Goal: Check status: Check status

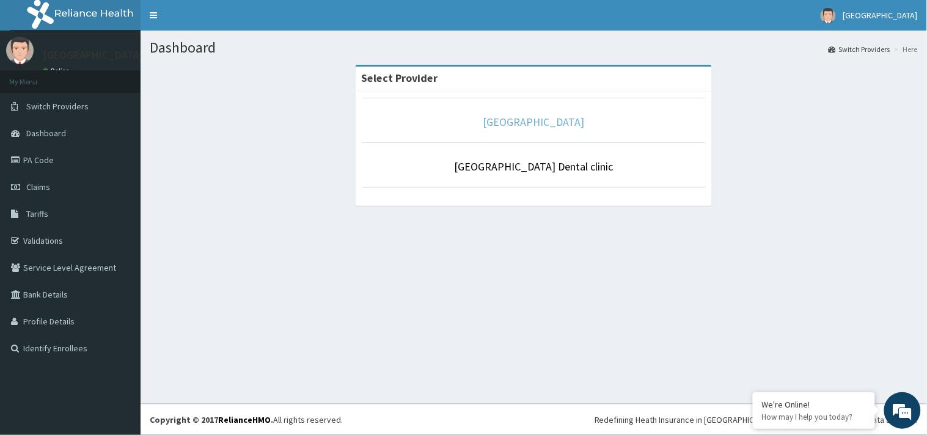
click at [533, 125] on link "[GEOGRAPHIC_DATA]" at bounding box center [534, 122] width 101 height 14
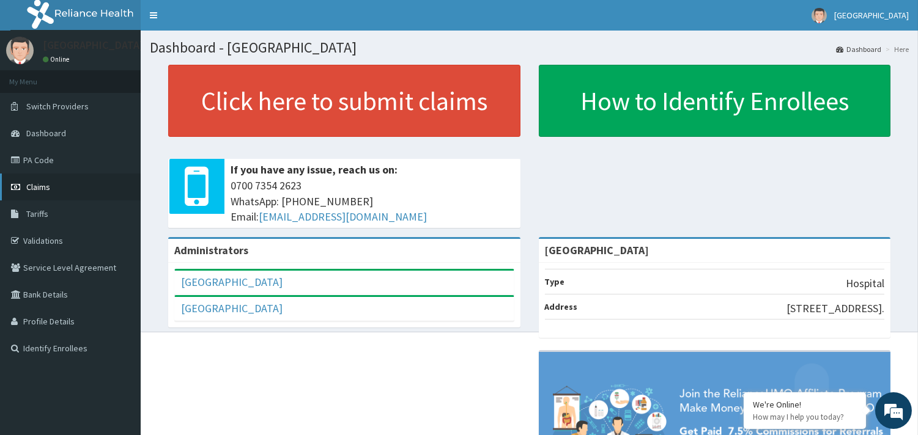
click at [32, 187] on span "Claims" at bounding box center [38, 187] width 24 height 11
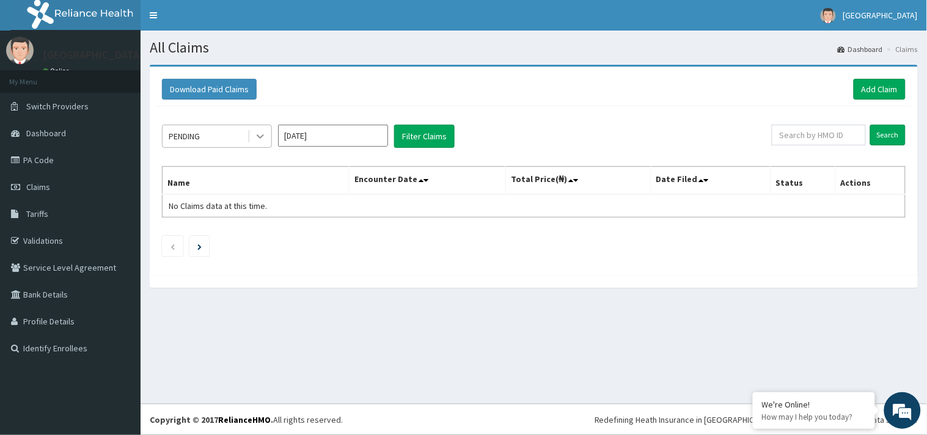
click at [257, 138] on icon at bounding box center [260, 136] width 12 height 12
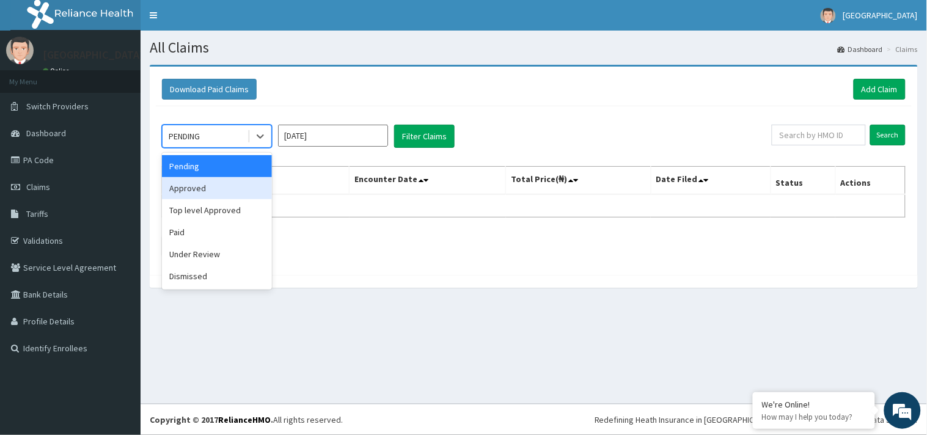
click at [245, 186] on div "Approved" at bounding box center [217, 188] width 110 height 22
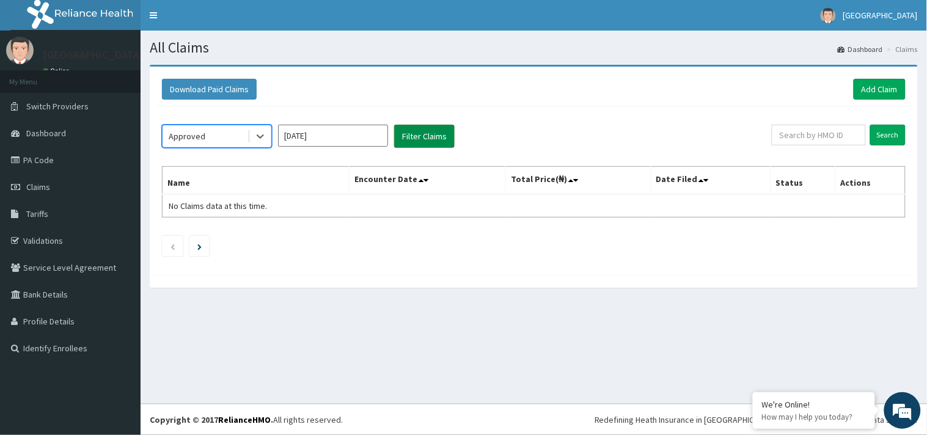
click at [408, 129] on button "Filter Claims" at bounding box center [424, 136] width 61 height 23
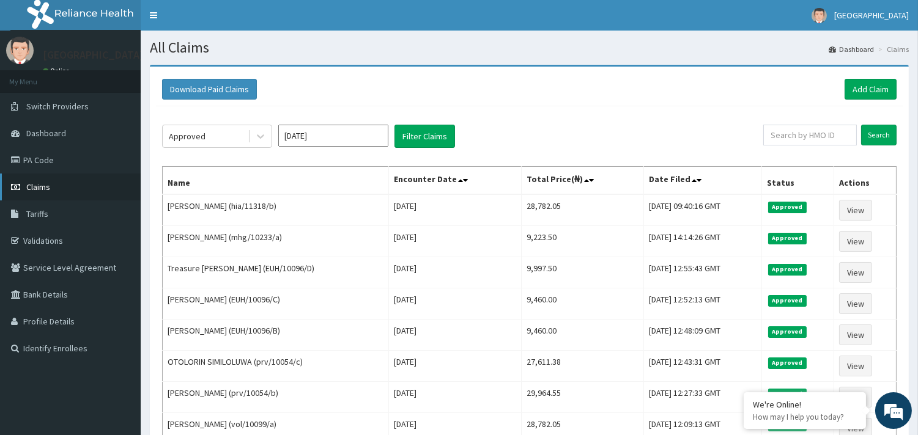
click at [39, 179] on link "Claims" at bounding box center [70, 187] width 141 height 27
click at [40, 182] on span "Claims" at bounding box center [38, 187] width 24 height 11
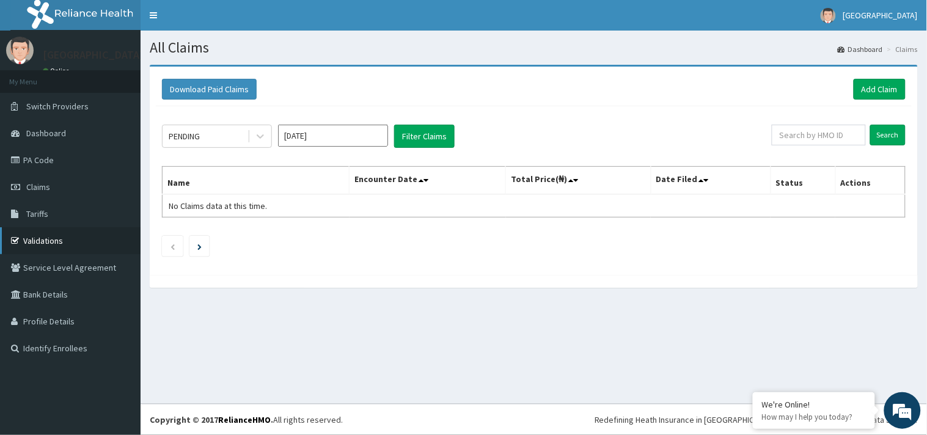
click at [64, 246] on link "Validations" at bounding box center [70, 240] width 141 height 27
click at [263, 138] on icon at bounding box center [260, 136] width 12 height 12
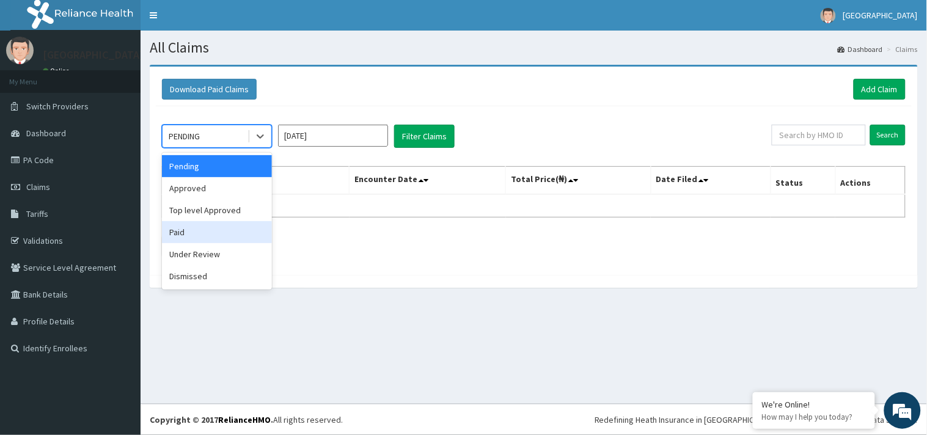
click at [199, 237] on div "Paid" at bounding box center [217, 232] width 110 height 22
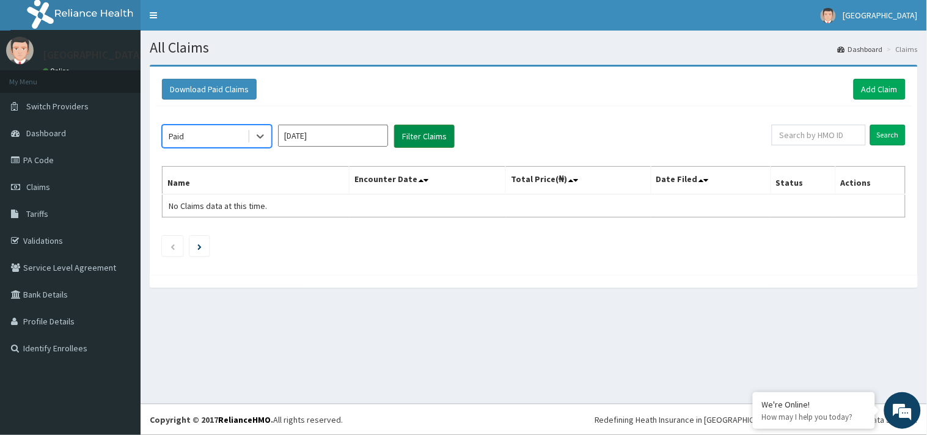
click at [420, 135] on button "Filter Claims" at bounding box center [424, 136] width 61 height 23
